Goal: Task Accomplishment & Management: Use online tool/utility

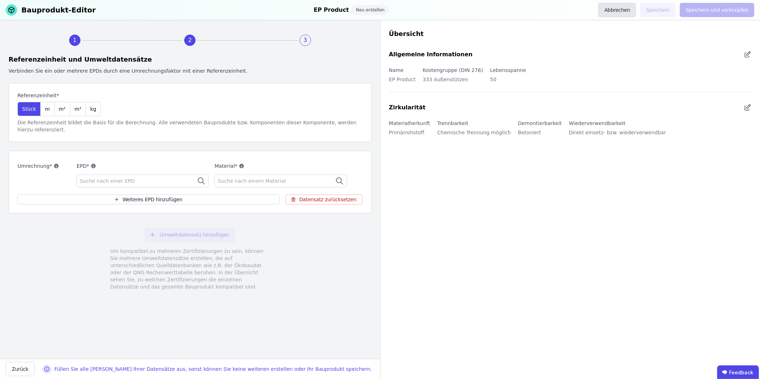
click at [633, 11] on button "Abbrechen" at bounding box center [617, 10] width 38 height 14
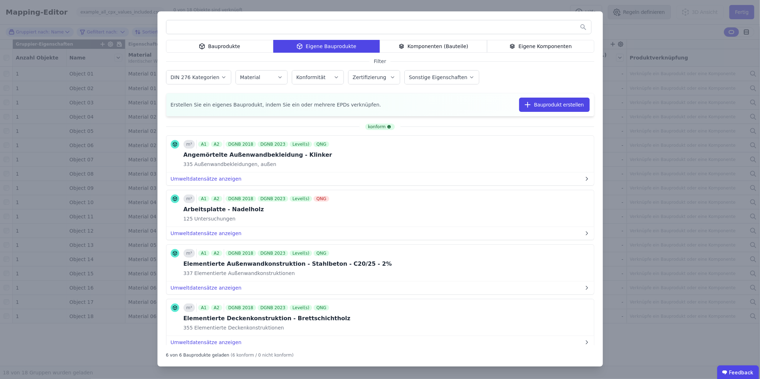
click at [627, 18] on div "Bauprodukte Eigene Bauprodukte Komponenten (Bauteile) Eigene Komponenten Filter…" at bounding box center [380, 189] width 760 height 379
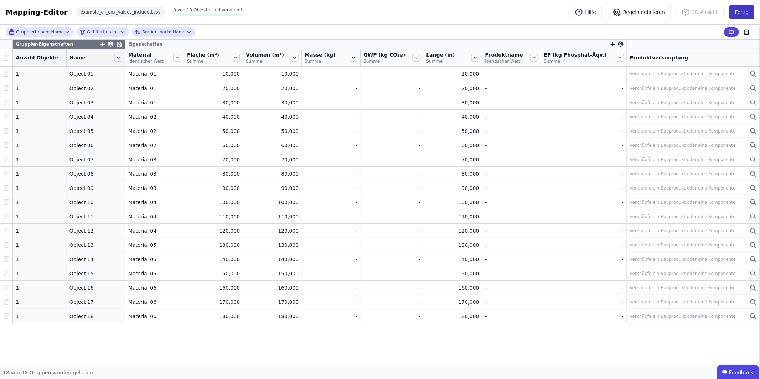
click at [738, 13] on button "Fertig" at bounding box center [741, 12] width 25 height 14
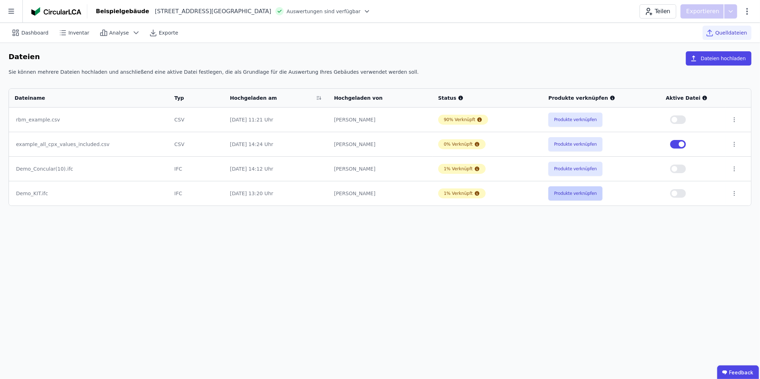
click at [564, 193] on button "Produkte verknüpfen" at bounding box center [575, 193] width 54 height 14
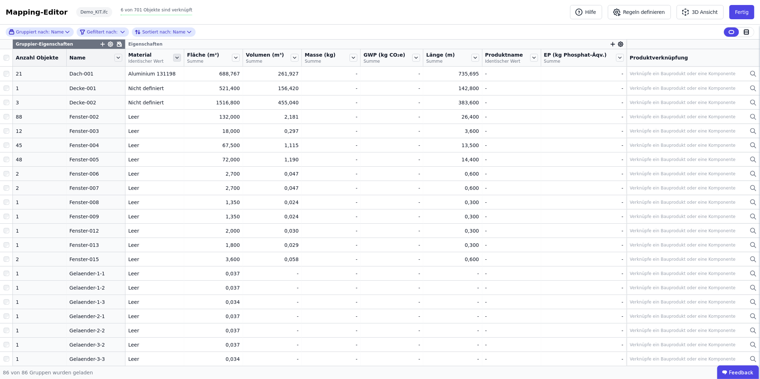
click at [174, 57] on icon at bounding box center [177, 58] width 8 height 8
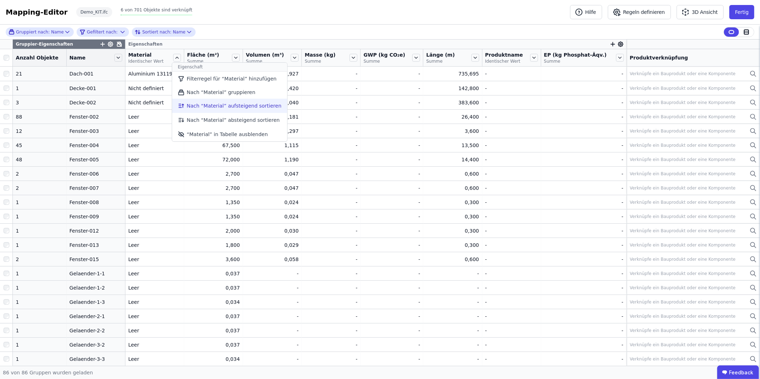
click at [225, 104] on li "Nach “Material” aufsteigend sortieren" at bounding box center [229, 106] width 115 height 14
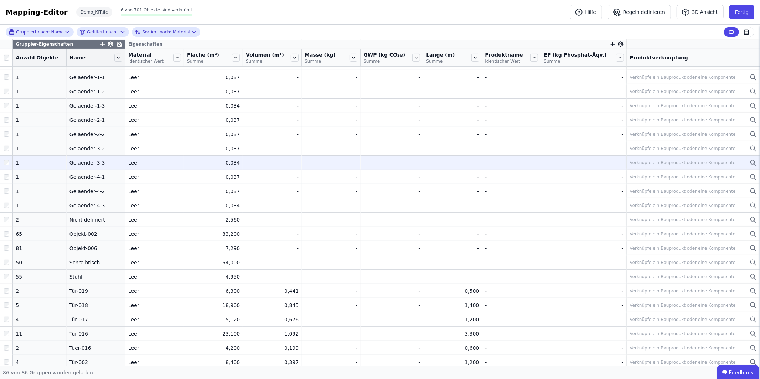
scroll to position [198, 0]
click at [685, 164] on div "Verknüpfe ein Bauprodukt oder eine Komponente" at bounding box center [693, 161] width 127 height 9
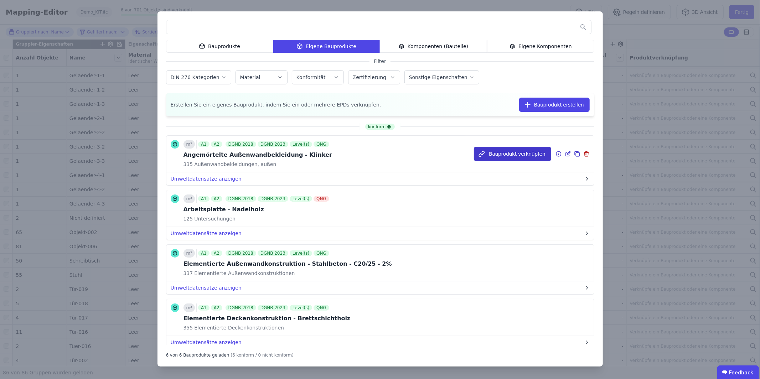
click at [522, 153] on button "Bauprodukt verknüpfen" at bounding box center [512, 154] width 77 height 14
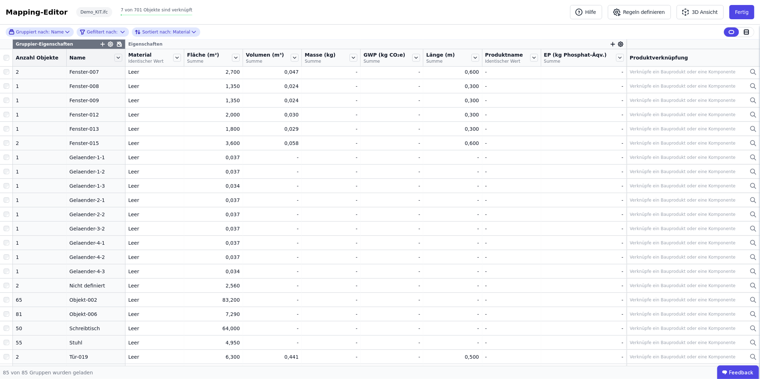
scroll to position [125, 0]
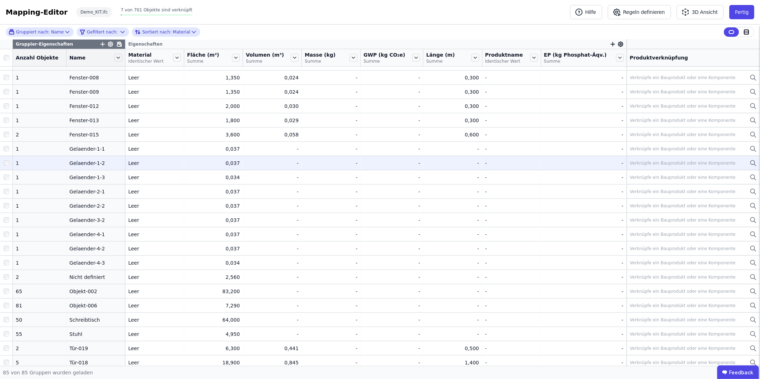
click at [652, 159] on div "Verknüpfe ein Bauprodukt oder eine Komponente" at bounding box center [693, 163] width 127 height 9
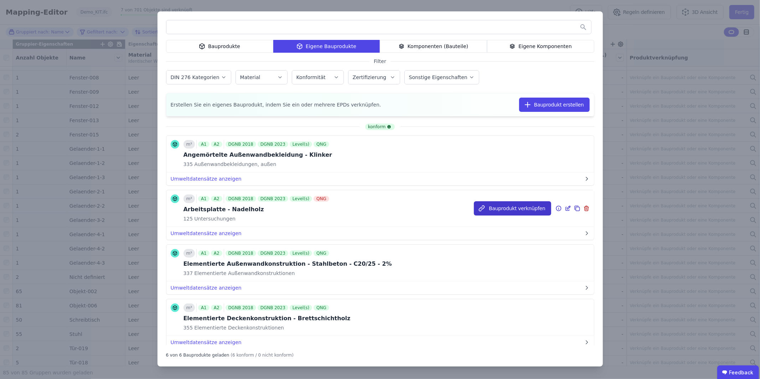
click at [511, 205] on button "Bauprodukt verknüpfen" at bounding box center [512, 208] width 77 height 14
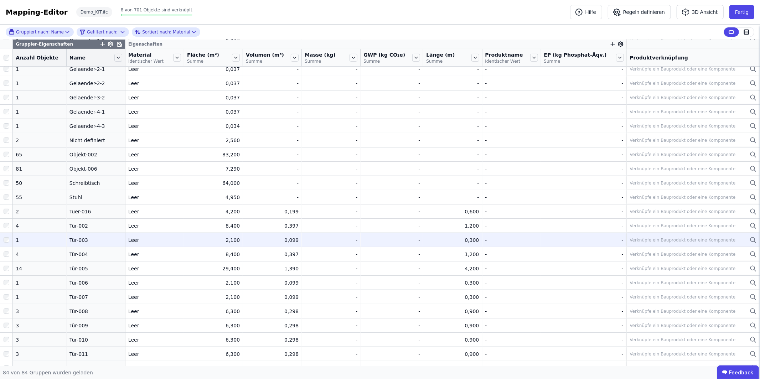
scroll to position [0, 0]
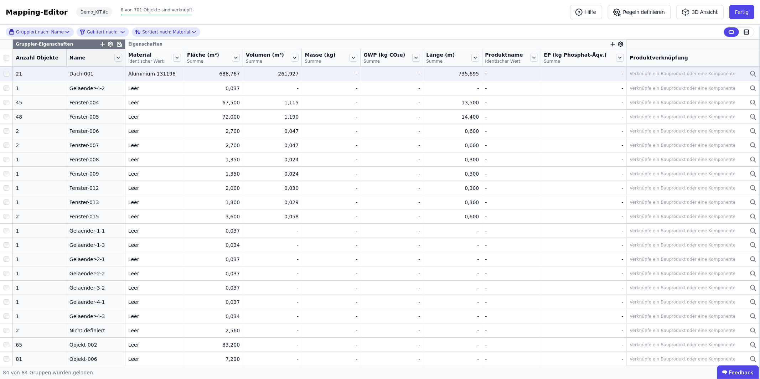
click at [654, 74] on div "Verknüpfe ein Bauprodukt oder eine Komponente" at bounding box center [683, 74] width 106 height 6
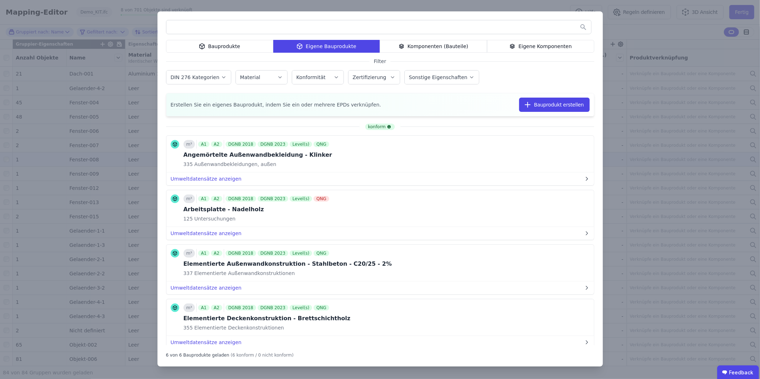
click at [0, 0] on button "Bauprodukt verknüpfen" at bounding box center [0, 0] width 0 height 0
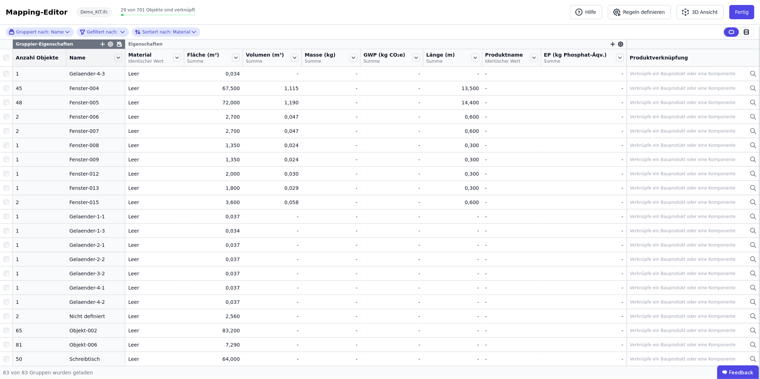
click at [117, 44] on icon at bounding box center [119, 44] width 4 height 4
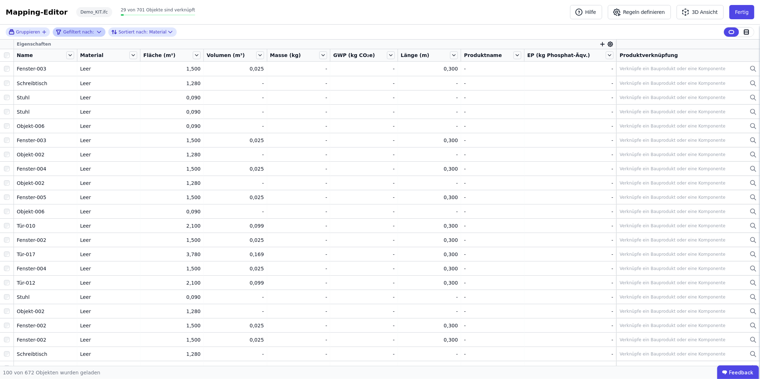
click at [98, 31] on icon at bounding box center [99, 32] width 7 height 7
select select "********"
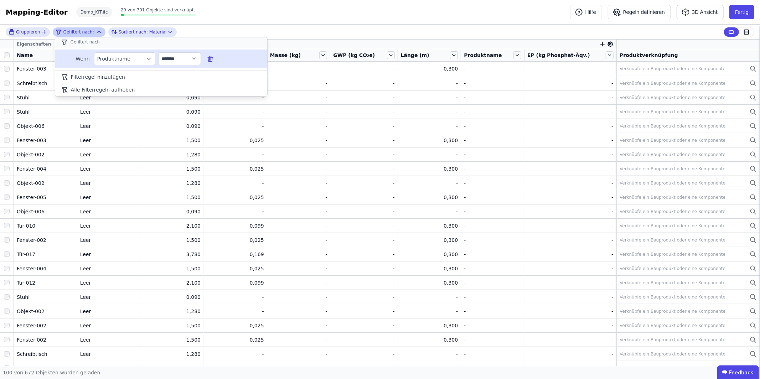
click at [208, 56] on icon at bounding box center [210, 58] width 7 height 7
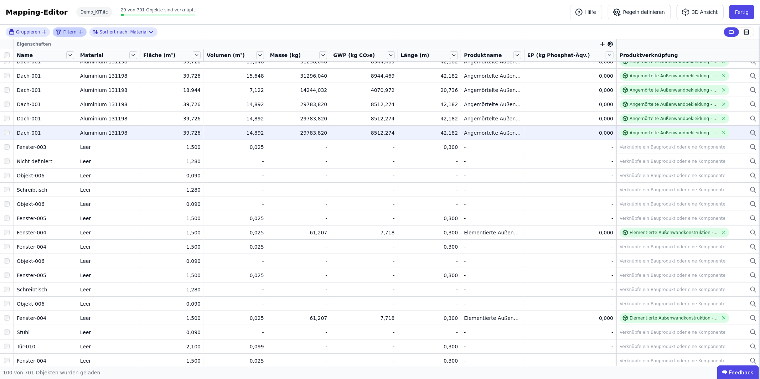
scroll to position [212, 0]
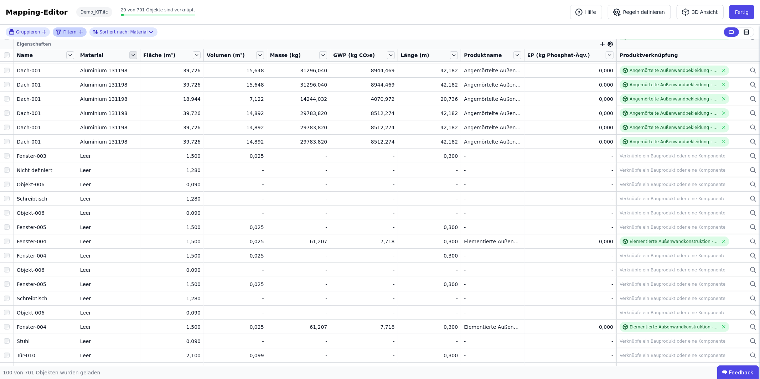
click at [137, 55] on icon at bounding box center [133, 55] width 8 height 8
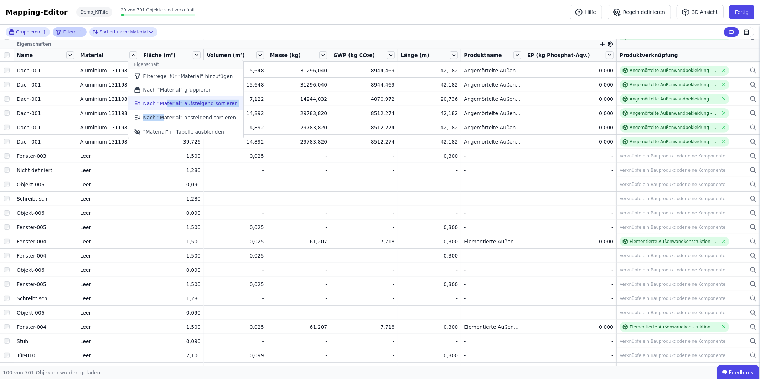
drag, startPoint x: 165, startPoint y: 117, endPoint x: 167, endPoint y: 105, distance: 11.5
click at [167, 105] on div "Eigenschaft Filterregel für “Material” hinzufügen Alle Filterregeln für “Materi…" at bounding box center [185, 99] width 115 height 79
click at [154, 102] on li "Nach “Material” aufsteigend sortieren" at bounding box center [185, 103] width 115 height 14
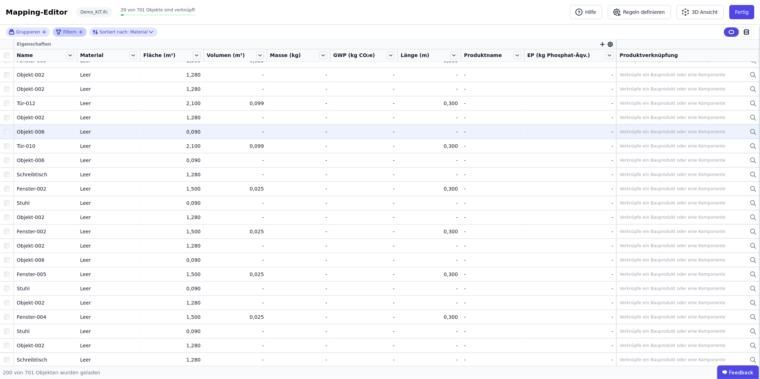
scroll to position [1224, 0]
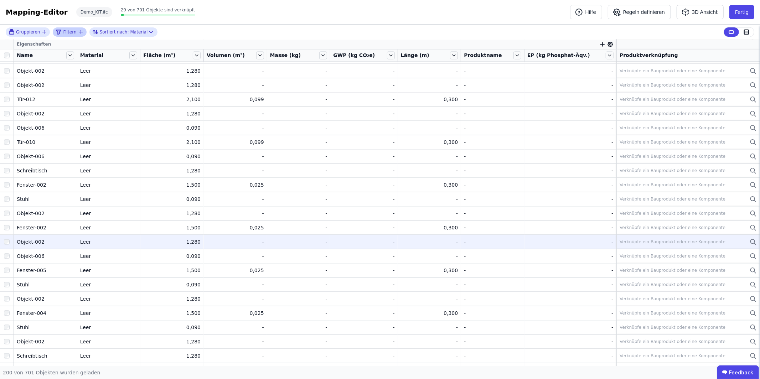
click at [663, 237] on td "Verknüpfe ein Bauprodukt oder eine Komponente Verknüpfe ein Bauprodukt oder ein…" at bounding box center [688, 241] width 144 height 14
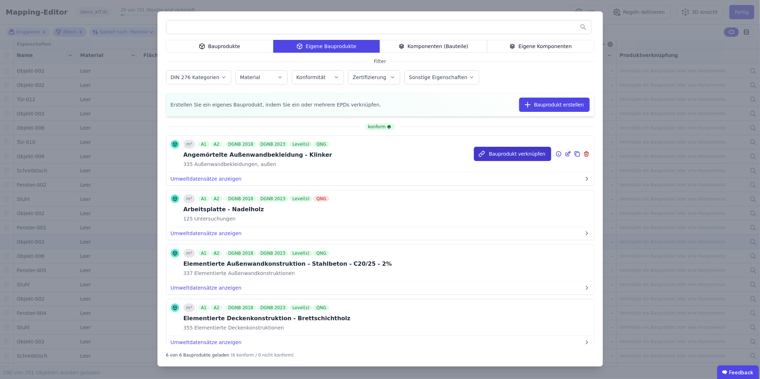
click at [501, 154] on button "Bauprodukt verknüpfen" at bounding box center [512, 154] width 77 height 14
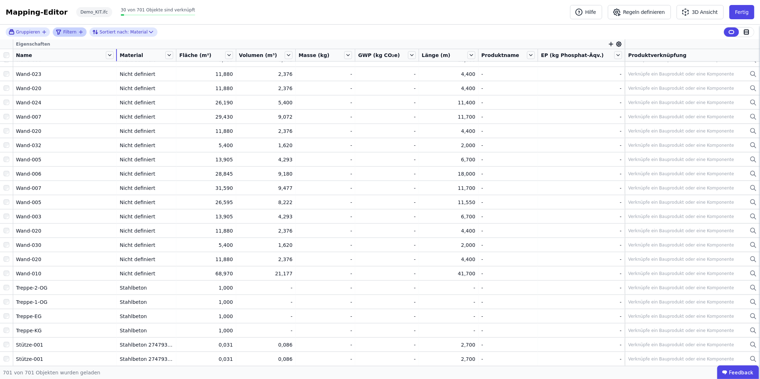
scroll to position [0, 0]
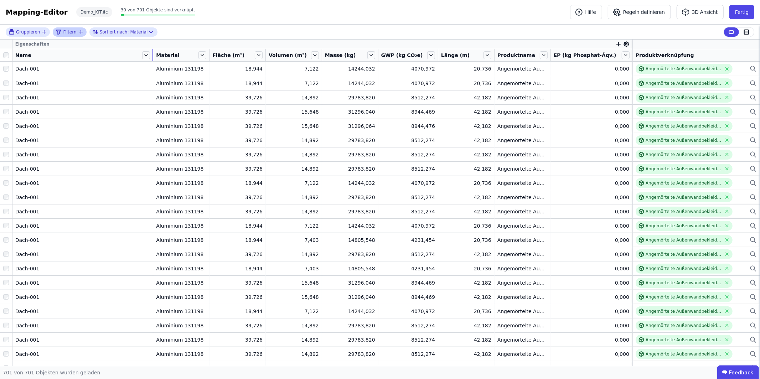
drag, startPoint x: 78, startPoint y: 55, endPoint x: 95, endPoint y: 166, distance: 112.4
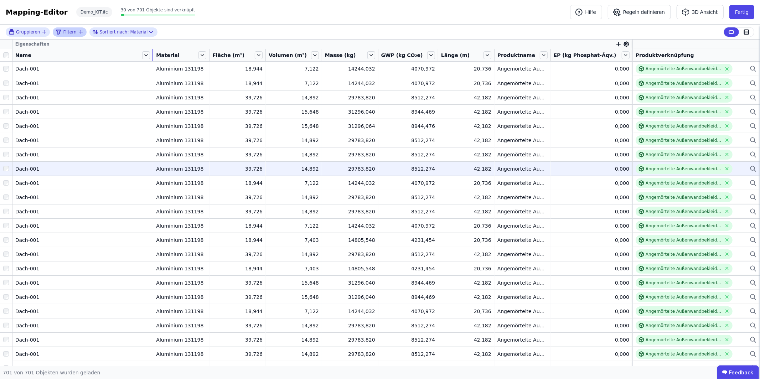
click at [160, 58] on tr "Name Material Fläche (m²) Volumen (m³) Masse (kg) GWP (kg CO₂e) Länge (m) Produ…" at bounding box center [380, 55] width 760 height 12
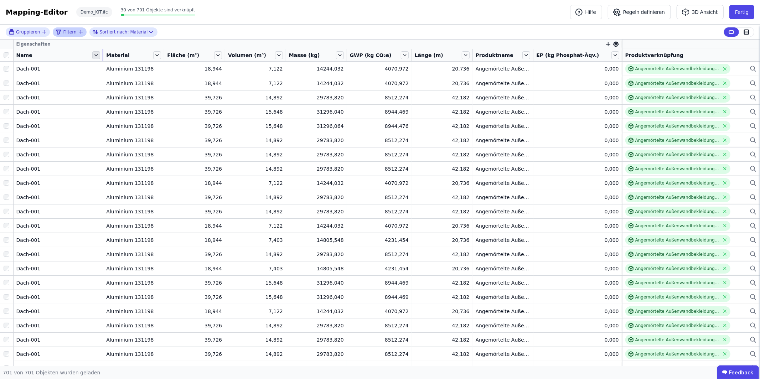
drag, startPoint x: 157, startPoint y: 55, endPoint x: 99, endPoint y: 57, distance: 57.4
click at [99, 57] on div "Name" at bounding box center [59, 55] width 90 height 12
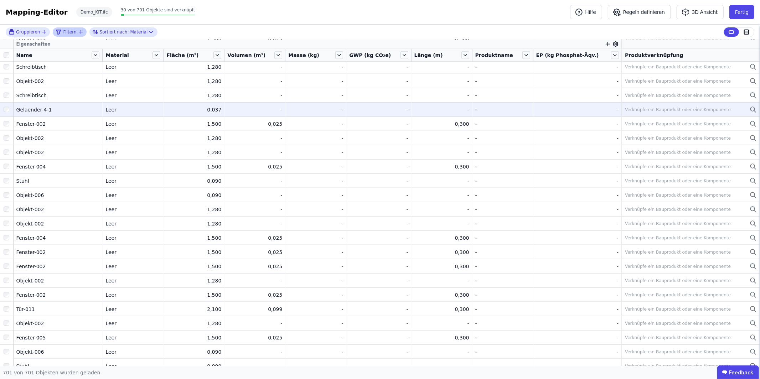
scroll to position [715, 0]
click at [56, 108] on div "Gelaender-4-1" at bounding box center [57, 109] width 83 height 7
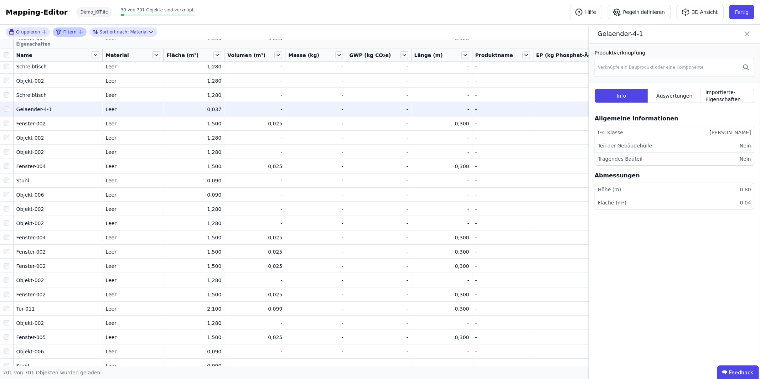
click at [745, 32] on icon at bounding box center [747, 34] width 9 height 10
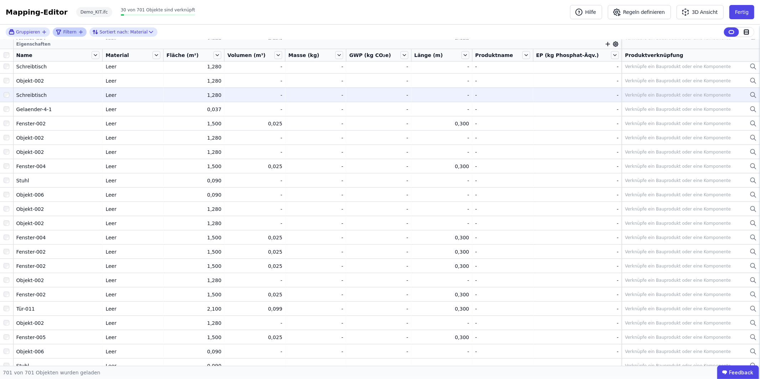
click at [73, 94] on div "Schreibtisch" at bounding box center [57, 95] width 83 height 7
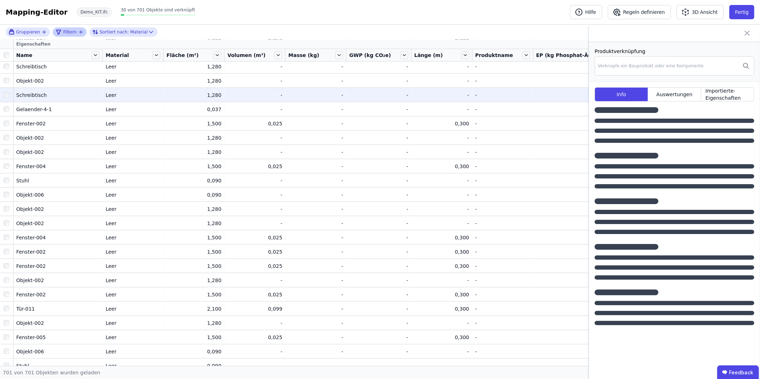
scroll to position [718, 0]
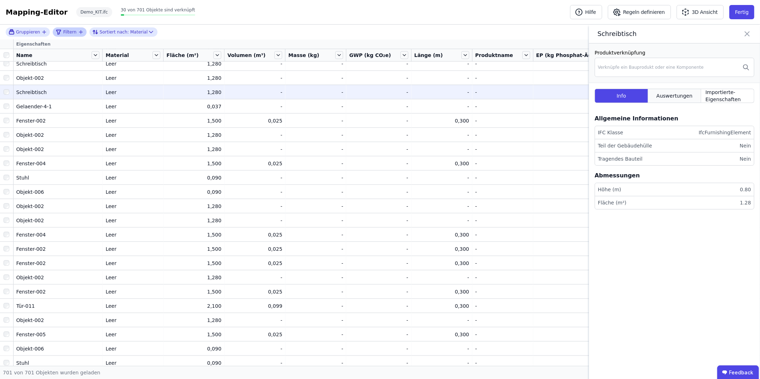
click at [684, 92] on span "Auswertungen" at bounding box center [674, 95] width 36 height 7
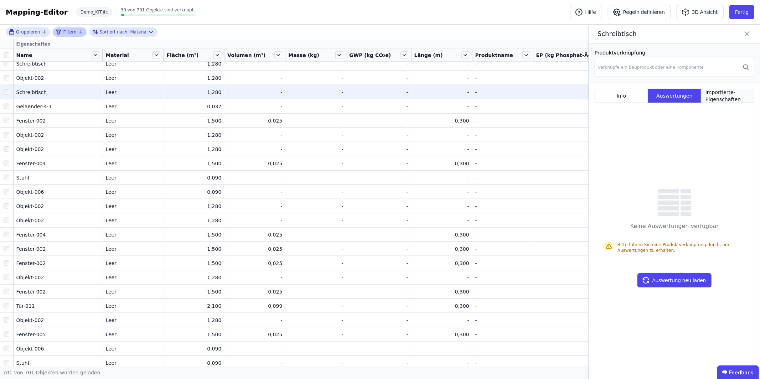
click at [713, 93] on span "Importierte-Eigenschaften" at bounding box center [728, 96] width 44 height 14
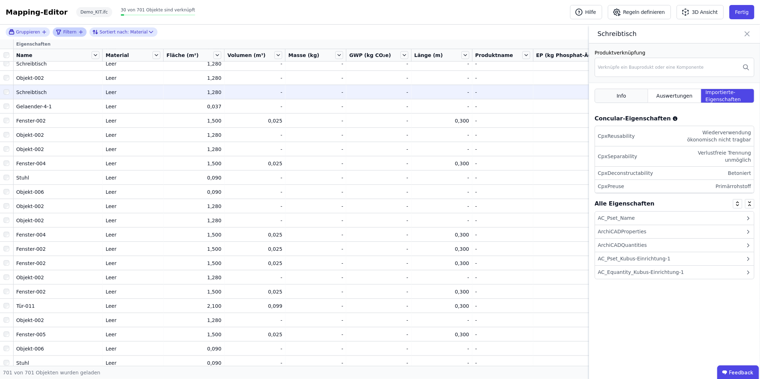
click at [621, 98] on span "Info" at bounding box center [622, 95] width 10 height 7
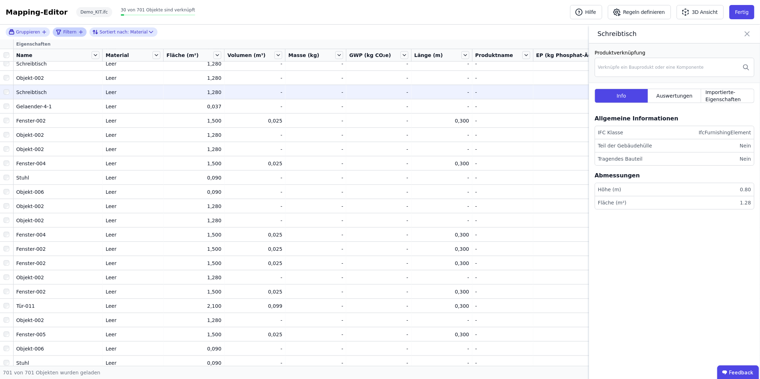
click at [748, 31] on icon at bounding box center [747, 34] width 9 height 10
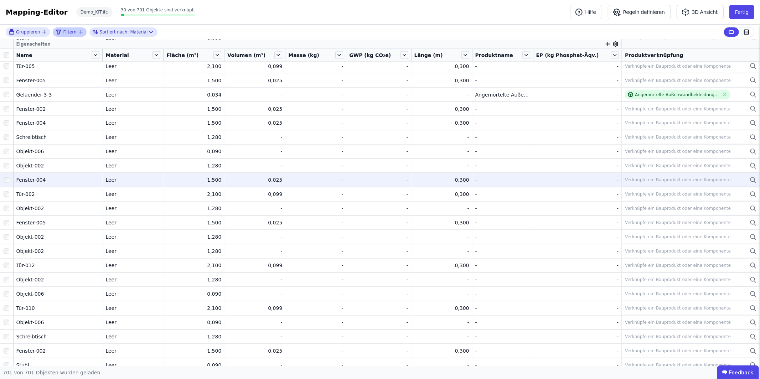
click at [45, 179] on div "Fenster-004" at bounding box center [57, 180] width 83 height 7
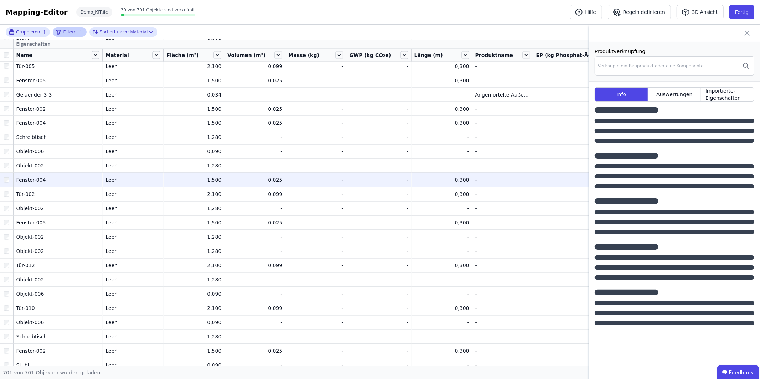
scroll to position [1057, 0]
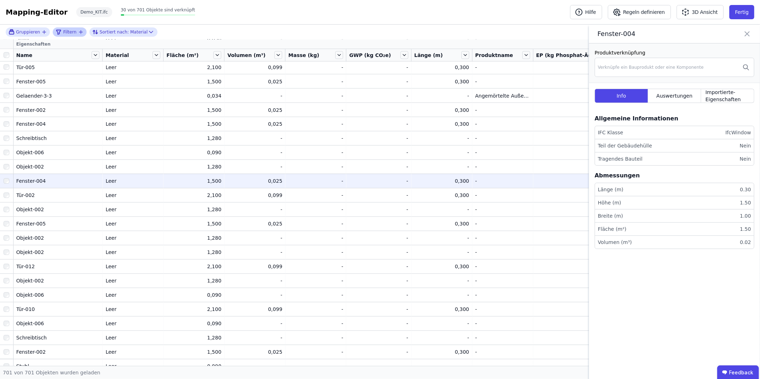
click at [744, 35] on icon at bounding box center [747, 34] width 9 height 10
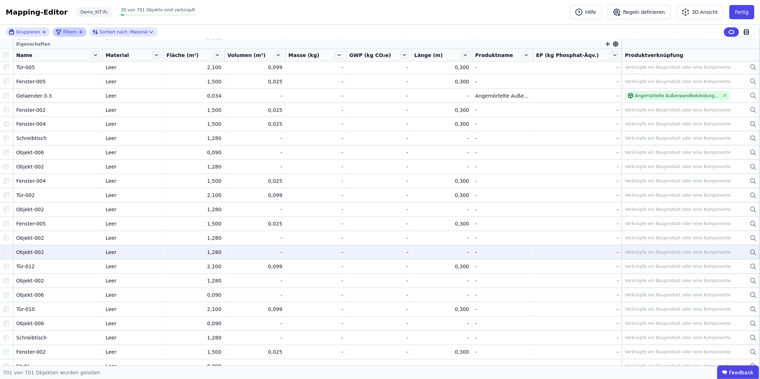
click at [40, 252] on div "Objekt-002" at bounding box center [57, 252] width 83 height 7
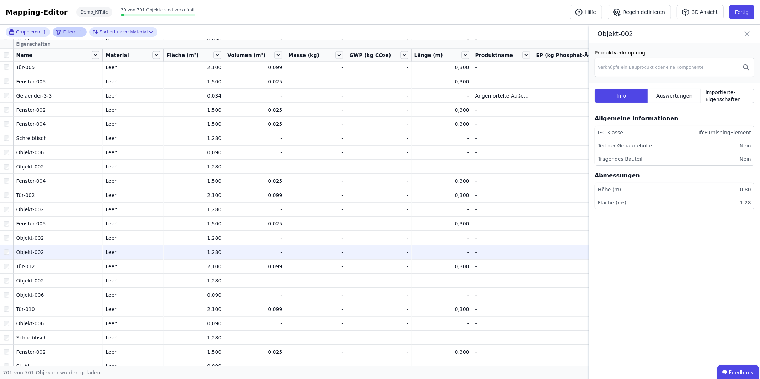
click at [746, 33] on icon at bounding box center [747, 34] width 9 height 10
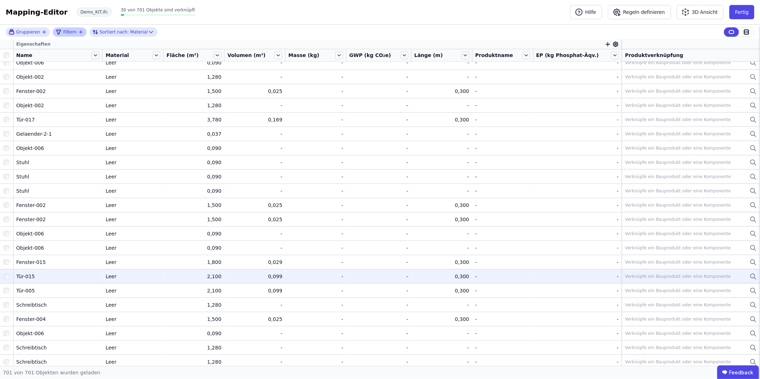
scroll to position [1732, 0]
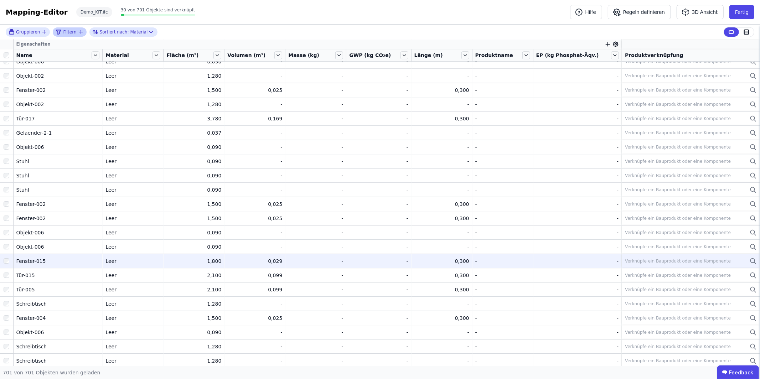
click at [38, 258] on div "Fenster-015" at bounding box center [57, 261] width 83 height 7
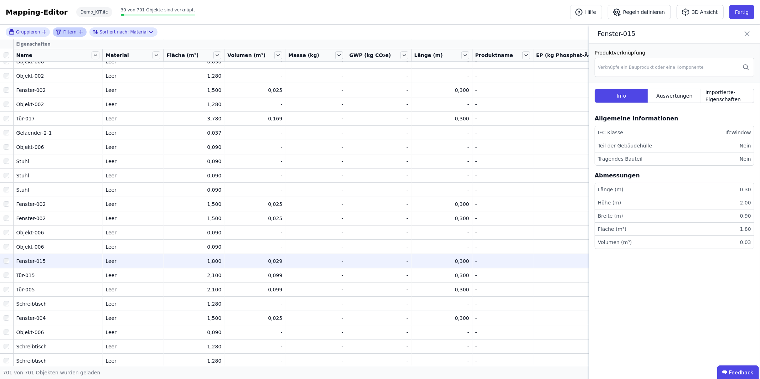
click at [747, 33] on icon at bounding box center [747, 34] width 4 height 4
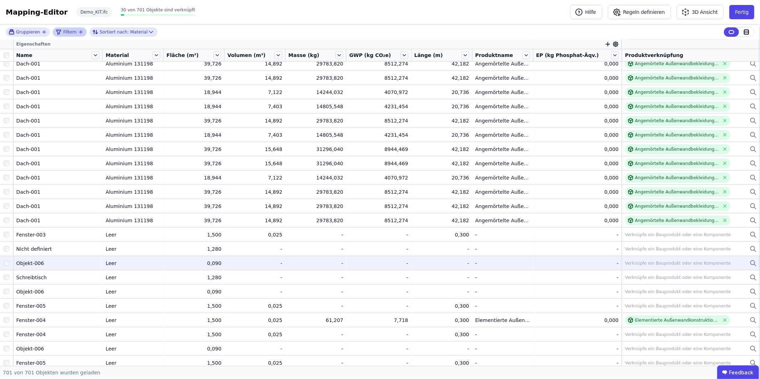
scroll to position [0, 0]
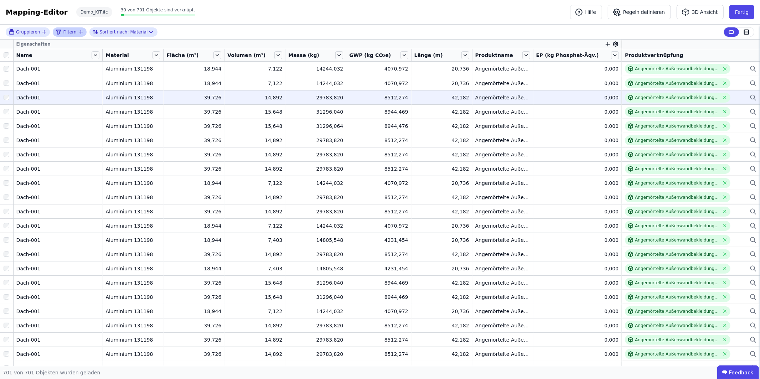
click at [37, 98] on div "Dach-001" at bounding box center [57, 97] width 83 height 7
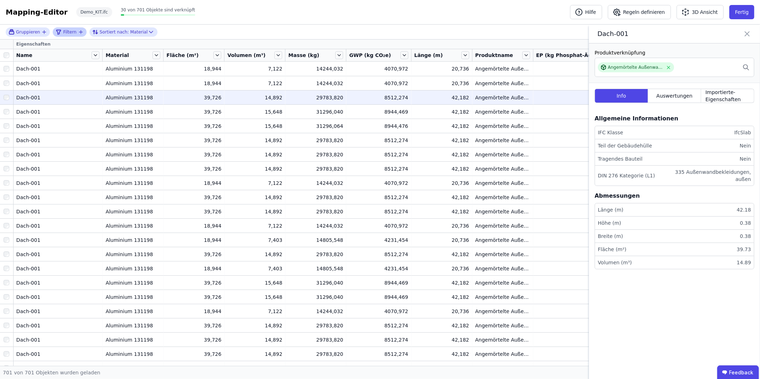
click at [749, 33] on icon at bounding box center [747, 34] width 9 height 10
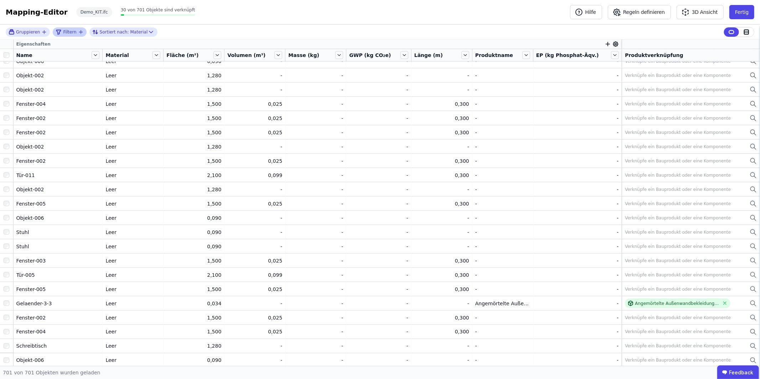
scroll to position [854, 0]
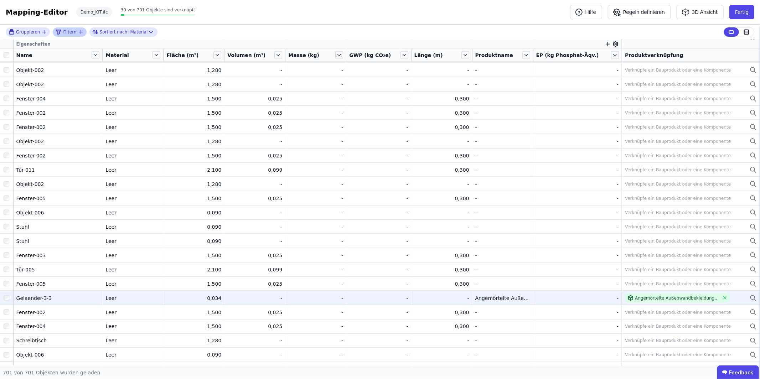
click at [738, 299] on div "Angemörtelte Außenwandbekleidung - Klinker" at bounding box center [691, 298] width 132 height 10
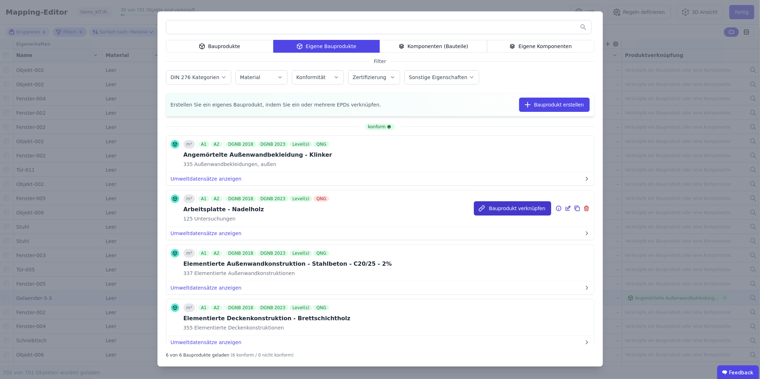
click at [510, 210] on button "Bauprodukt verknüpfen" at bounding box center [512, 208] width 77 height 14
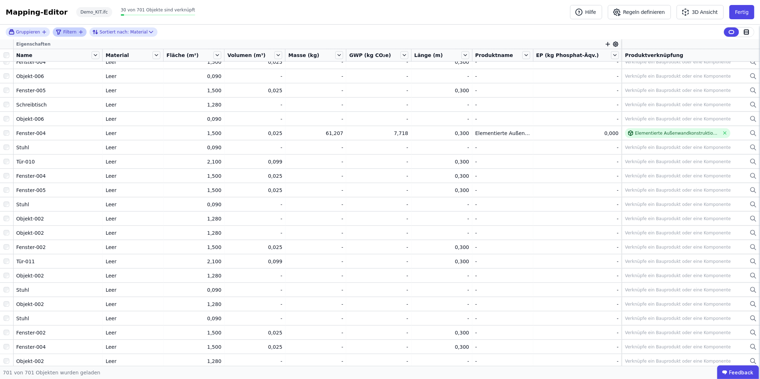
scroll to position [418, 0]
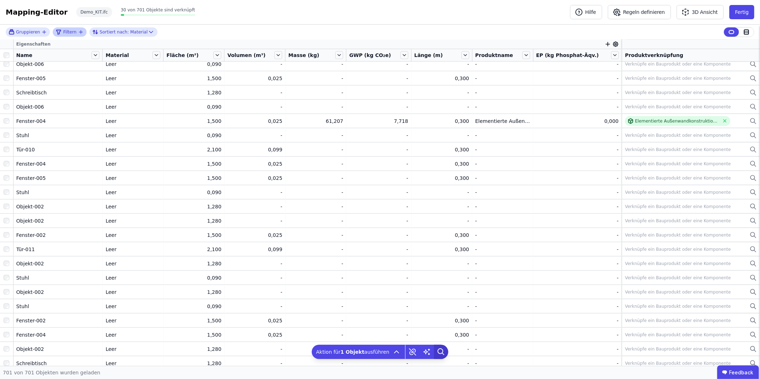
click at [439, 351] on icon at bounding box center [441, 352] width 14 height 14
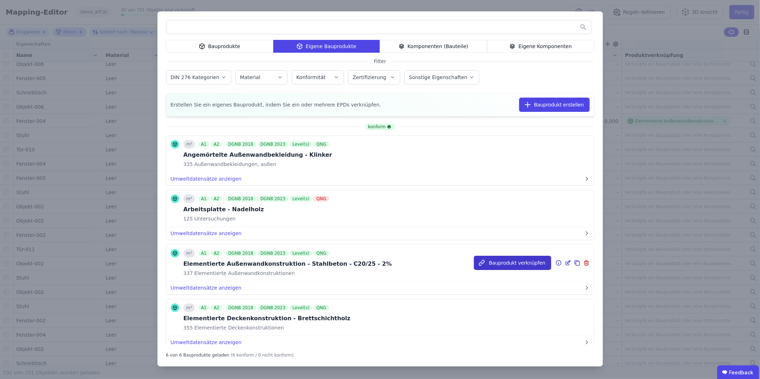
click at [510, 262] on button "Bauprodukt verknüpfen" at bounding box center [512, 263] width 77 height 14
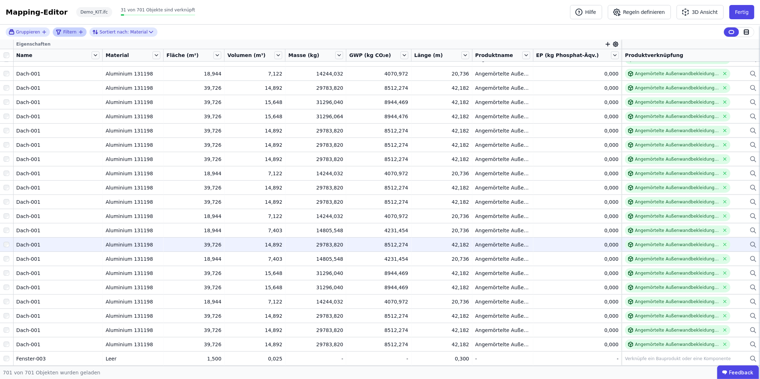
scroll to position [0, 0]
